Goal: Information Seeking & Learning: Check status

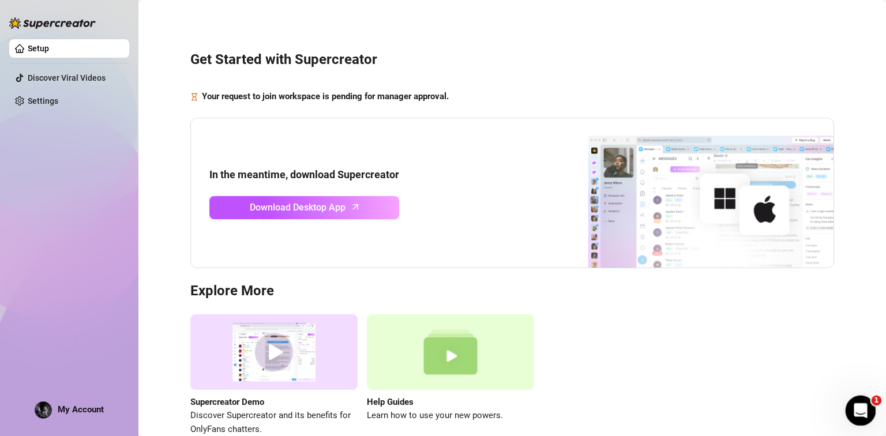
click at [857, 411] on icon "Open Intercom Messenger" at bounding box center [859, 409] width 19 height 19
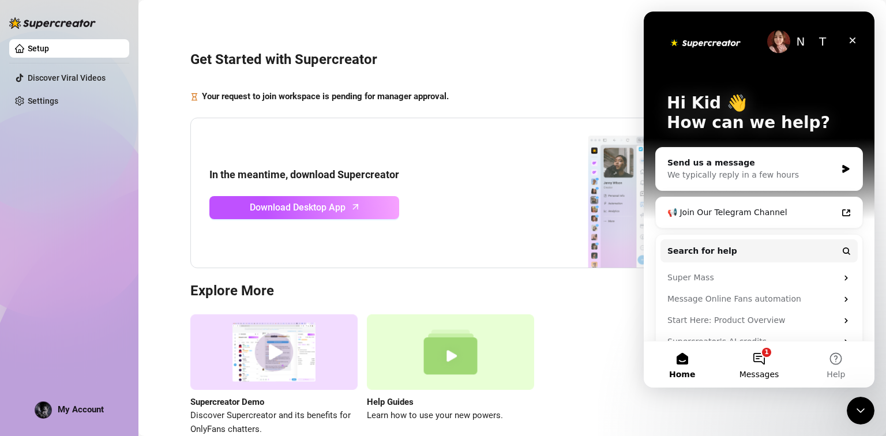
click at [744, 361] on button "1 Messages" at bounding box center [759, 365] width 77 height 46
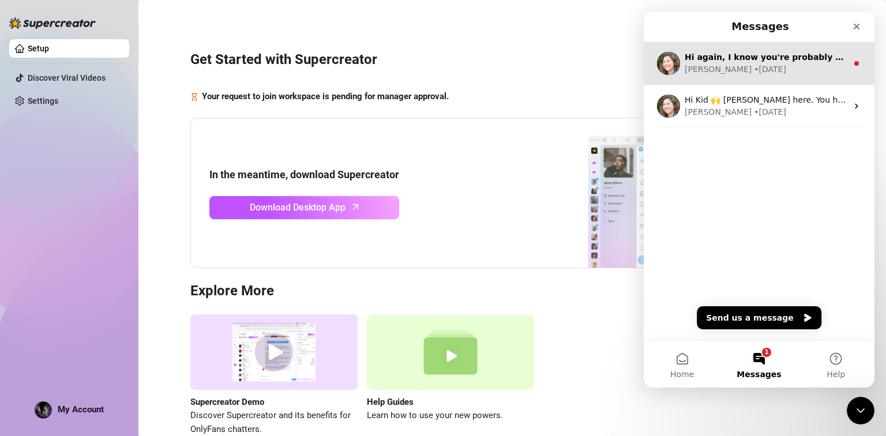
click at [754, 70] on div "• [DATE]" at bounding box center [770, 69] width 32 height 12
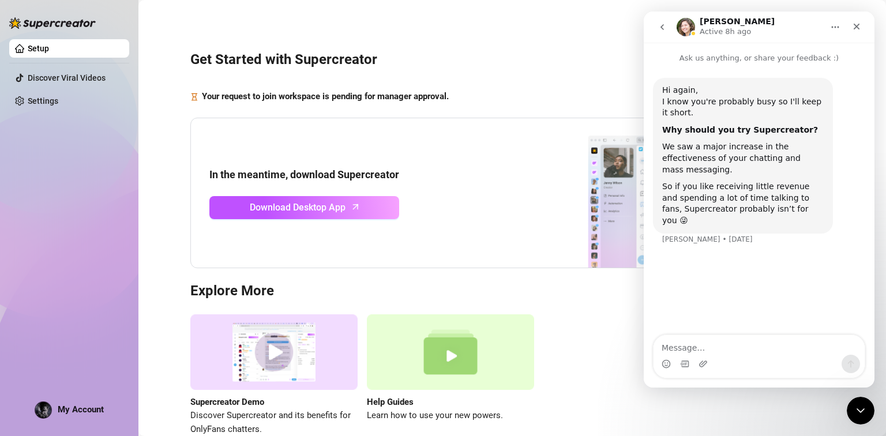
click at [669, 25] on button "go back" at bounding box center [662, 27] width 22 height 22
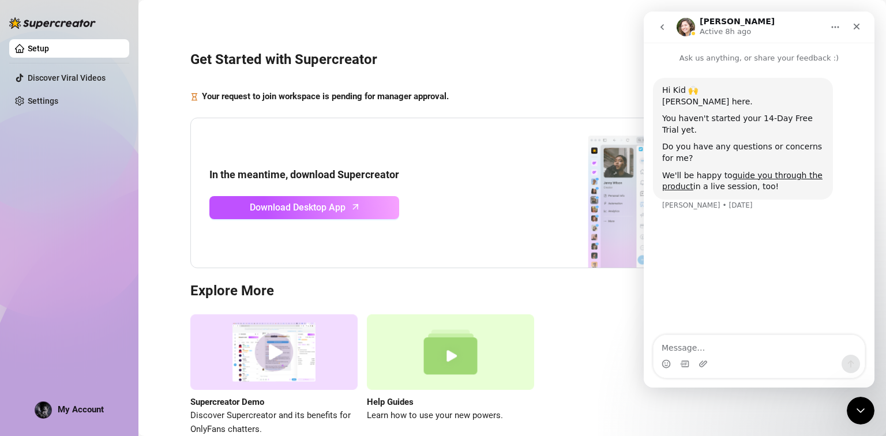
click at [588, 94] on div "Your request to join workspace is pending for manager approval." at bounding box center [512, 97] width 644 height 14
click html
click at [861, 407] on icon "Close Intercom Messenger" at bounding box center [859, 409] width 14 height 14
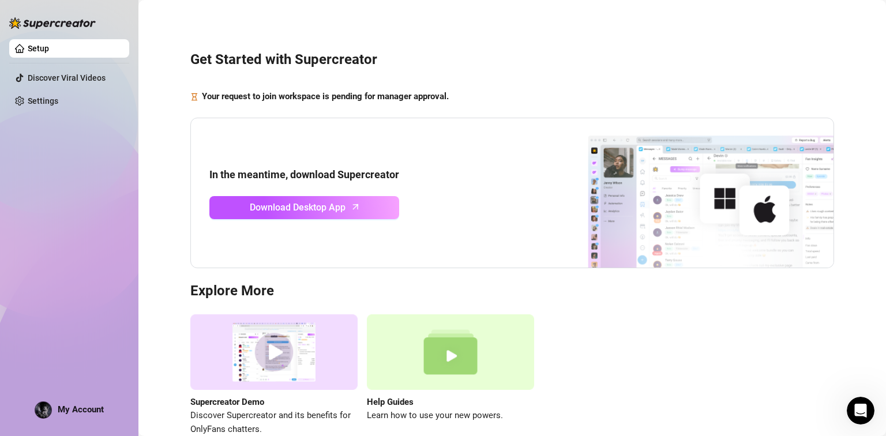
click at [76, 411] on span "My Account" at bounding box center [81, 409] width 46 height 10
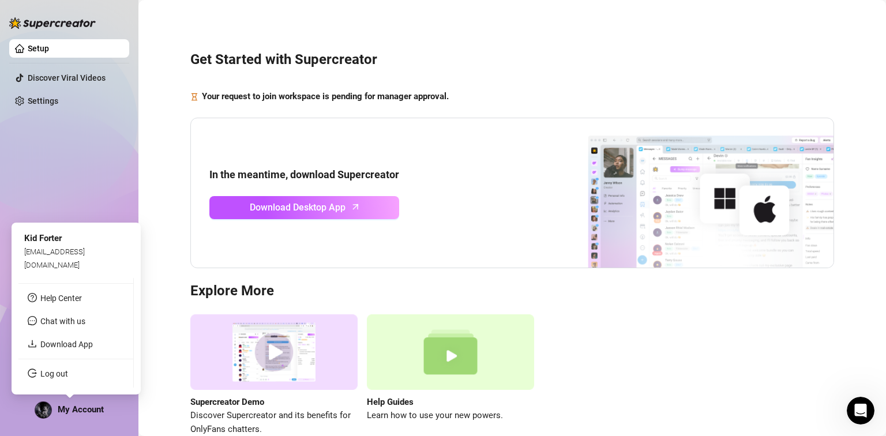
click at [76, 411] on span "My Account" at bounding box center [81, 409] width 46 height 10
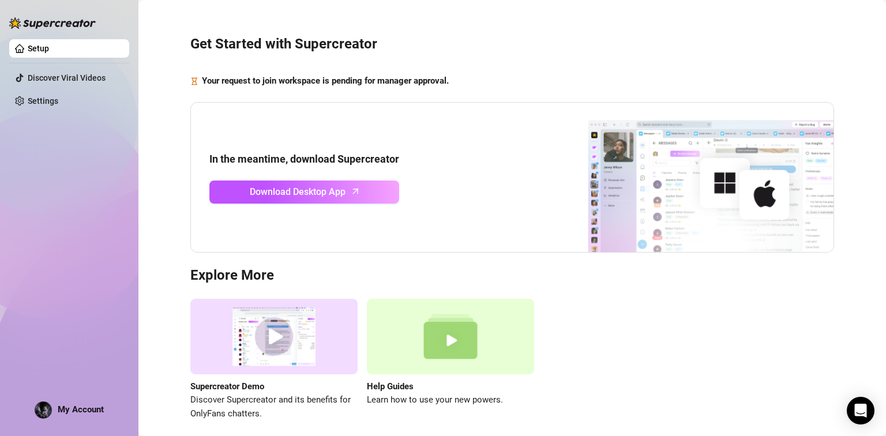
scroll to position [63, 0]
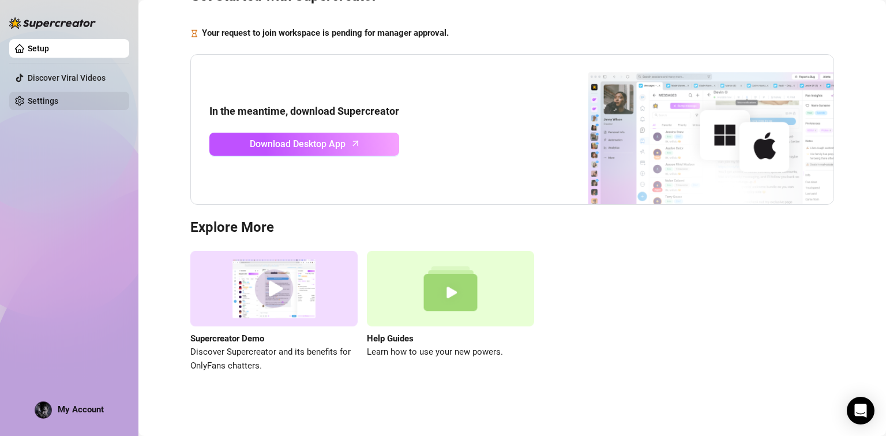
click at [50, 99] on link "Settings" at bounding box center [43, 100] width 31 height 9
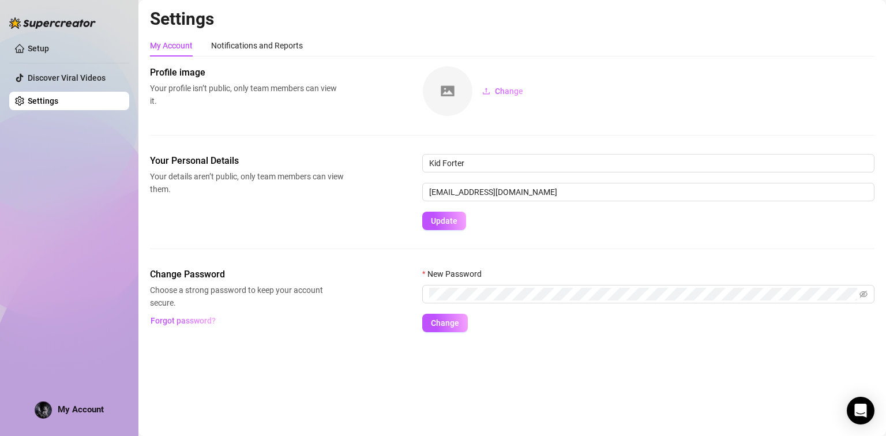
click at [60, 29] on div at bounding box center [52, 17] width 87 height 35
click at [49, 46] on link "Setup" at bounding box center [38, 48] width 21 height 9
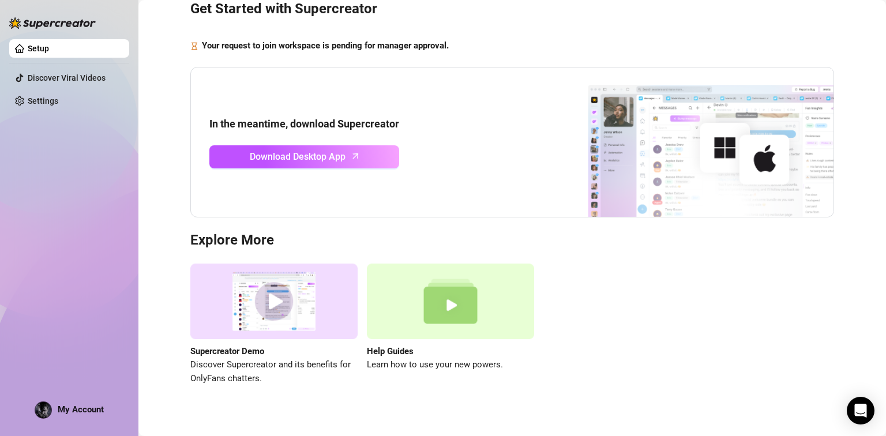
scroll to position [63, 0]
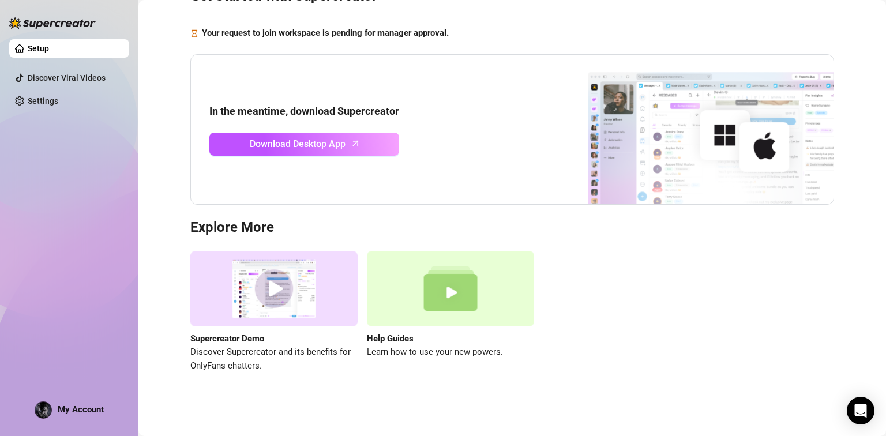
click at [111, 408] on div "Setup Discover Viral Videos Settings My Account" at bounding box center [69, 213] width 120 height 426
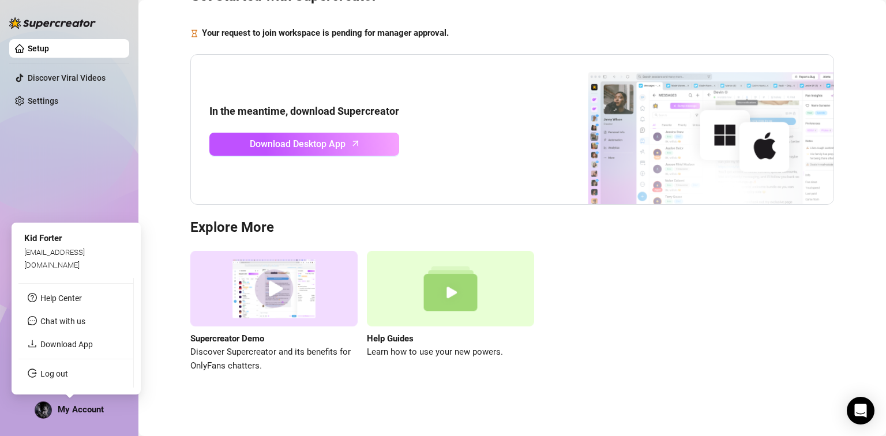
click at [96, 412] on span "My Account" at bounding box center [81, 409] width 46 height 10
click at [40, 294] on link "Help Center" at bounding box center [61, 298] width 42 height 9
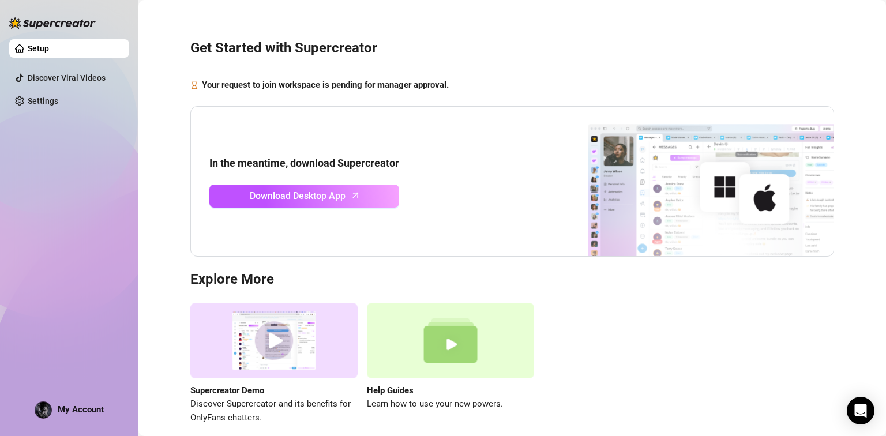
scroll to position [0, 0]
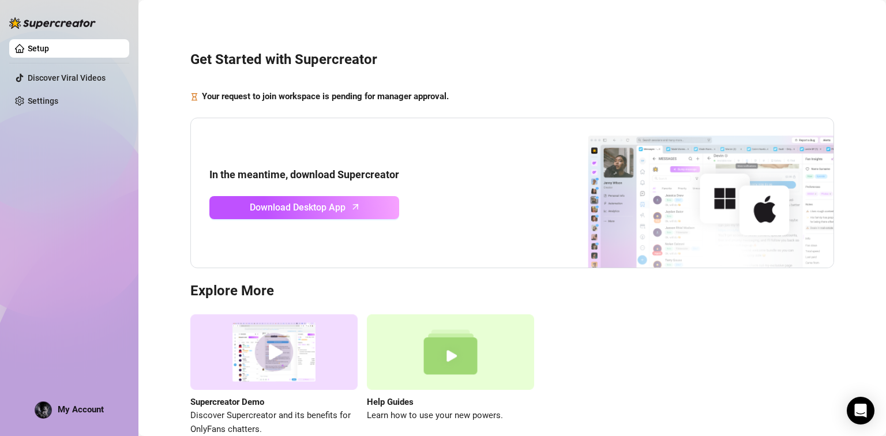
click at [328, 88] on div "Get Started with Supercreator Your request to join workspace is pending for man…" at bounding box center [512, 236] width 725 height 457
click at [294, 104] on div "Get Started with Supercreator Your request to join workspace is pending for man…" at bounding box center [512, 236] width 725 height 457
click at [346, 95] on strong "Your request to join workspace is pending for manager approval." at bounding box center [325, 96] width 247 height 10
click at [300, 102] on strong "Your request to join workspace is pending for manager approval." at bounding box center [325, 96] width 247 height 10
click at [222, 83] on div "Get Started with Supercreator Your request to join workspace is pending for man…" at bounding box center [512, 236] width 725 height 457
